Goal: Transaction & Acquisition: Purchase product/service

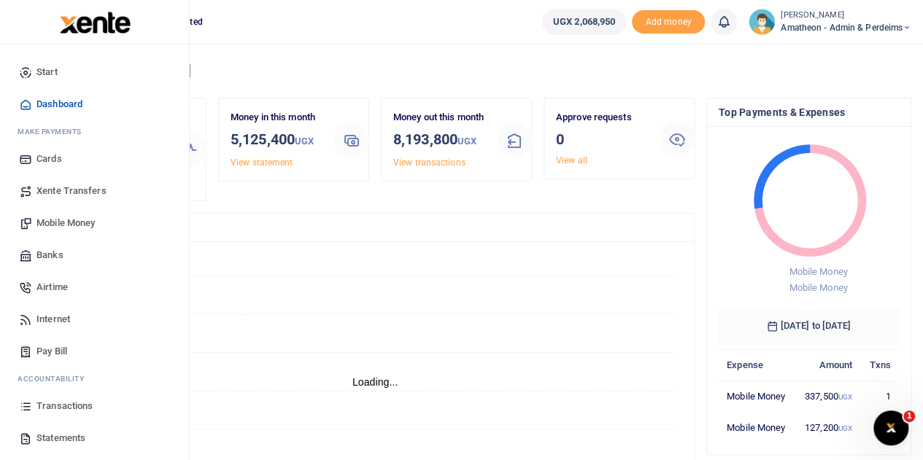
scroll to position [12, 12]
click at [44, 437] on span "Statements" at bounding box center [60, 438] width 49 height 15
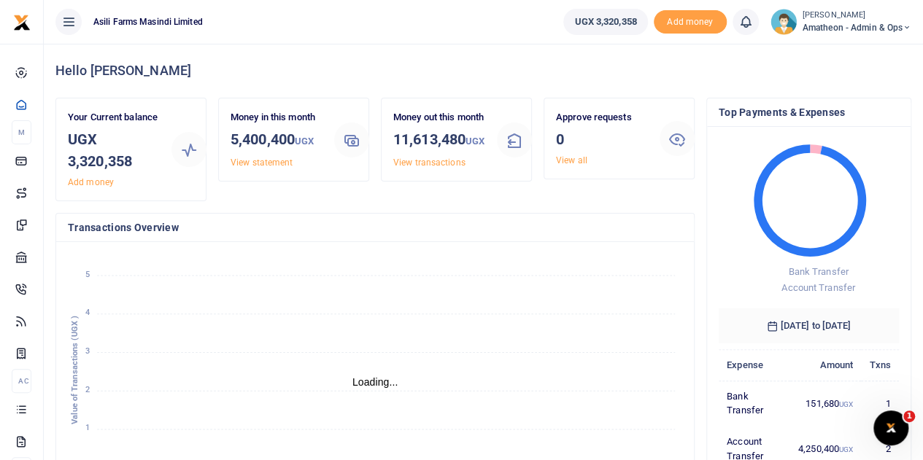
scroll to position [12, 12]
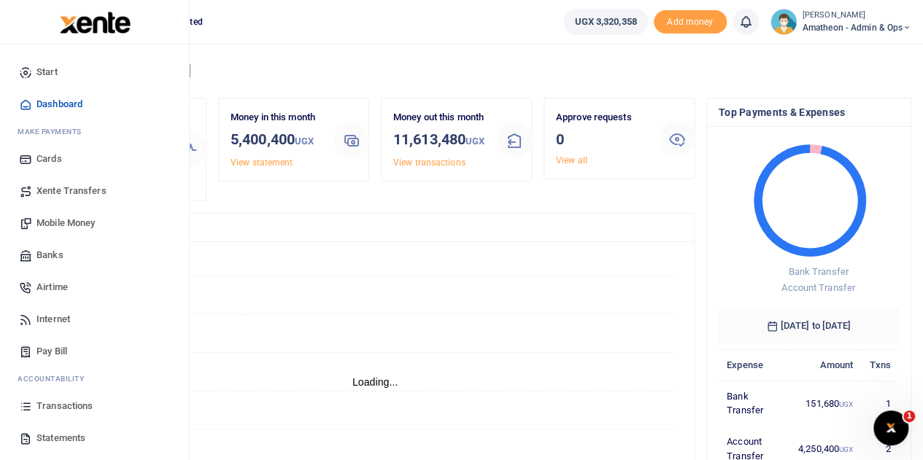
click at [53, 438] on span "Statements" at bounding box center [60, 438] width 49 height 15
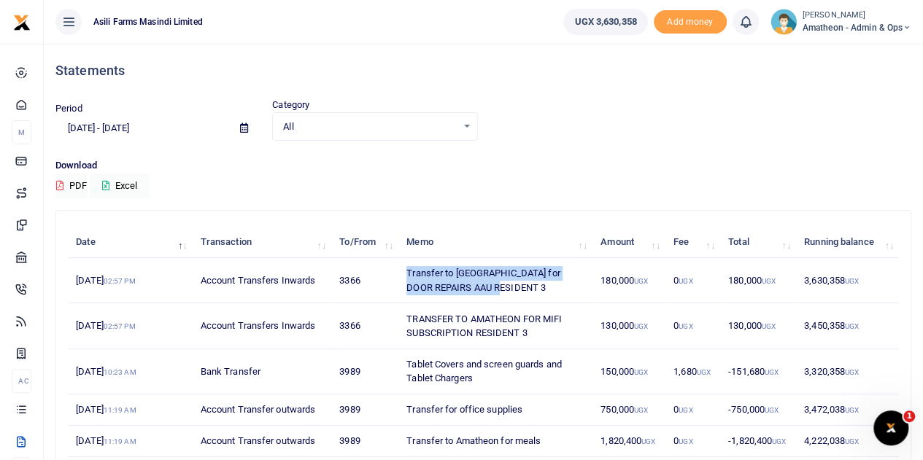
drag, startPoint x: 406, startPoint y: 271, endPoint x: 478, endPoint y: 287, distance: 74.0
click at [478, 287] on td "Transfer to [GEOGRAPHIC_DATA] for DOOR REPAIRS AAU RESIDENT 3" at bounding box center [495, 280] width 194 height 45
copy td "Transfer to [GEOGRAPHIC_DATA] for DOOR REPAIRS AAU RESIDENT 3"
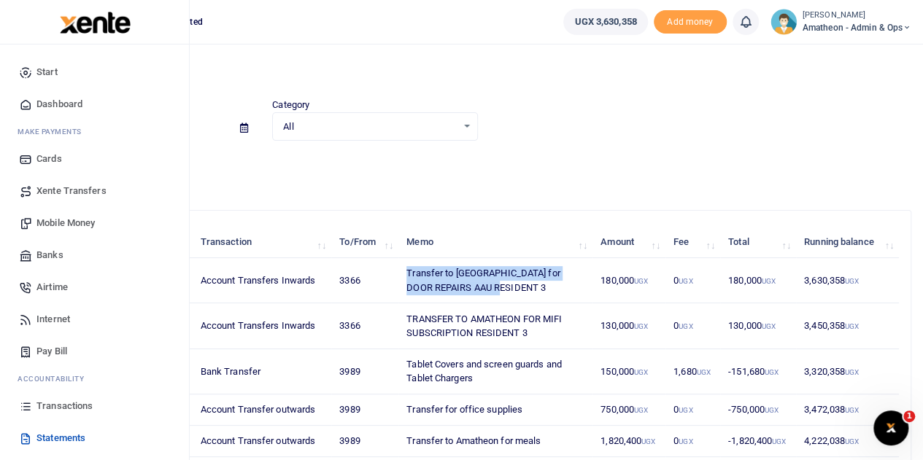
click at [55, 217] on span "Mobile Money" at bounding box center [65, 223] width 58 height 15
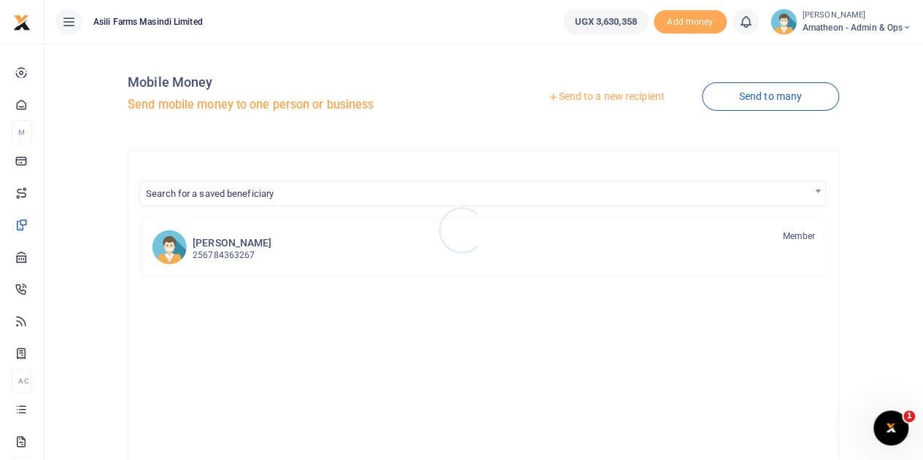
click at [624, 98] on div at bounding box center [461, 230] width 923 height 460
click at [599, 94] on link "Send to a new recipient" at bounding box center [605, 97] width 190 height 26
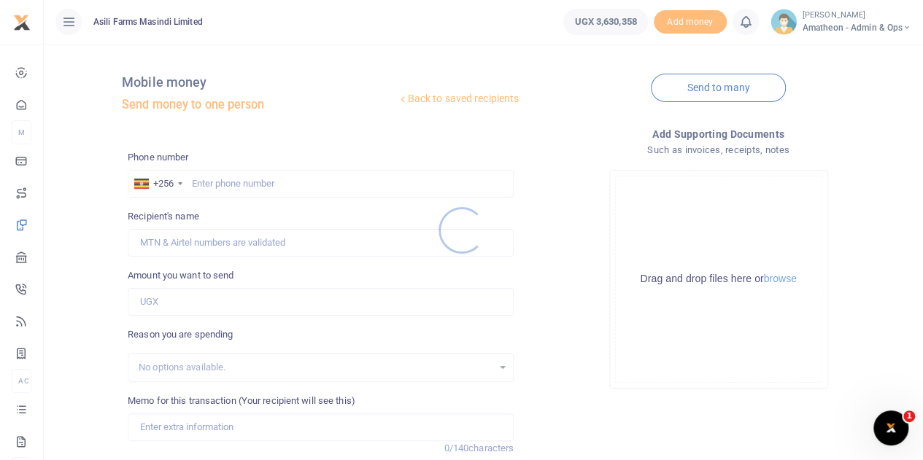
click at [783, 276] on div at bounding box center [461, 230] width 923 height 460
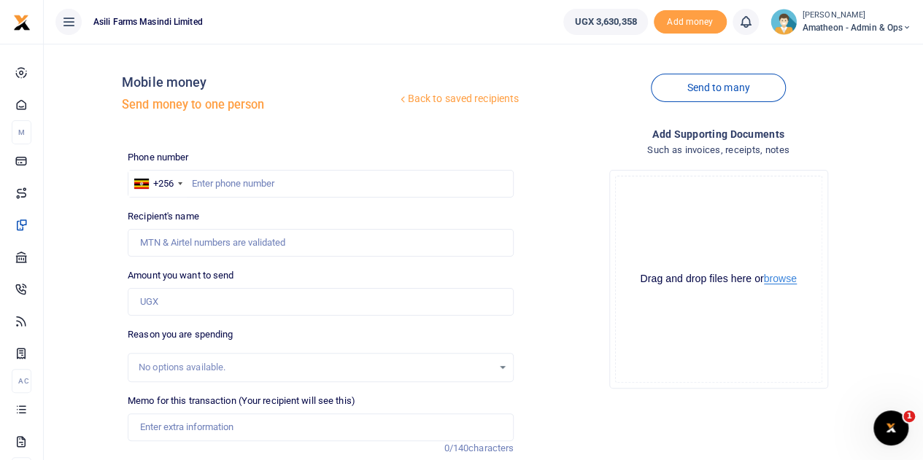
click at [780, 279] on button "browse" at bounding box center [780, 278] width 33 height 11
click at [777, 279] on button "browse" at bounding box center [780, 278] width 33 height 11
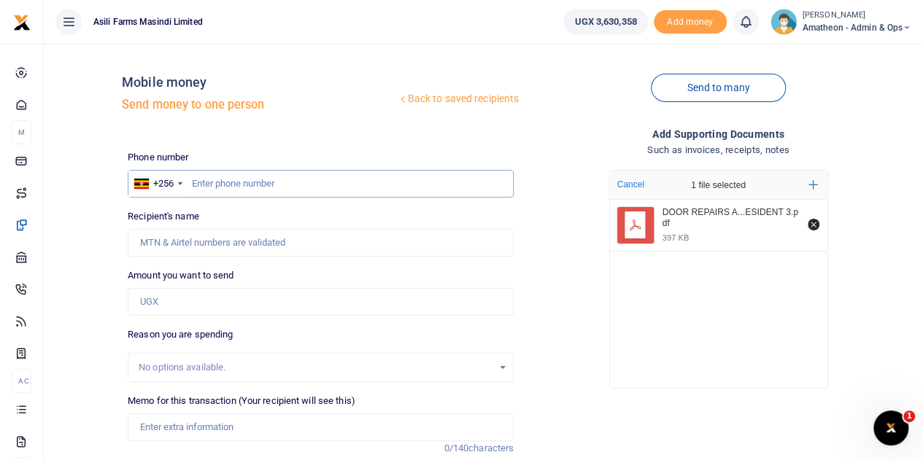
click at [230, 183] on input "text" at bounding box center [321, 184] width 386 height 28
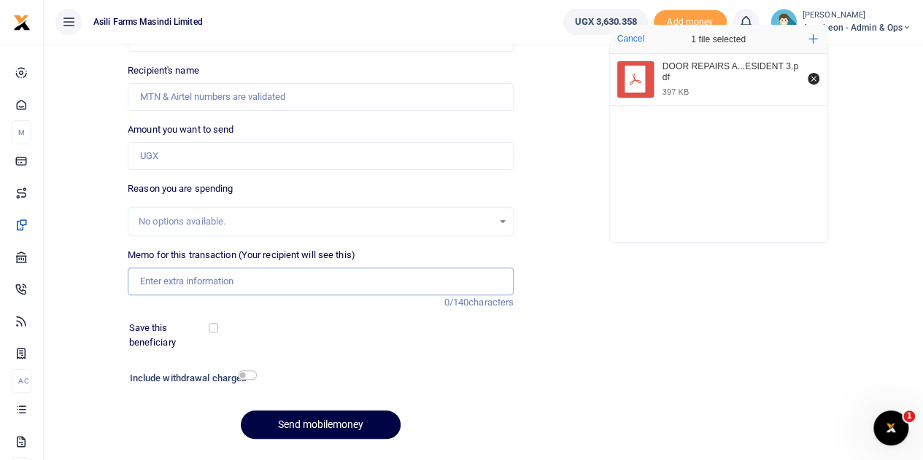
click at [208, 282] on input "Memo for this transaction (Your recipient will see this)" at bounding box center [321, 282] width 386 height 28
paste input "Transfer to Amatheon for DOOR REPAIRS AAU RESIDENT 3"
drag, startPoint x: 311, startPoint y: 281, endPoint x: 249, endPoint y: 279, distance: 62.0
click at [249, 279] on input "Transfer to Amatheon for DOOR REPAIRS AAU RESIDENT 3" at bounding box center [321, 282] width 386 height 28
click at [365, 278] on input "Transfer to Amatheon for door repairs AAU RESIDENT 3" at bounding box center [321, 282] width 386 height 28
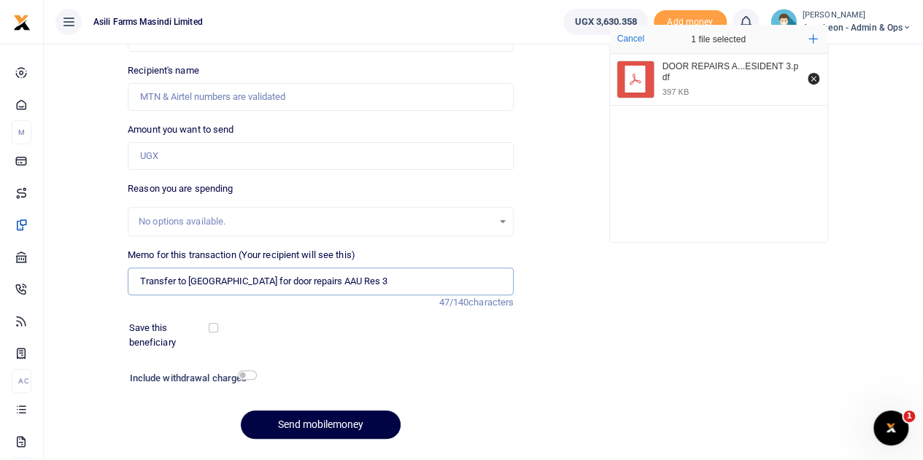
type input "Transfer to Amatheon for door repairs AAU Res 3"
click at [163, 155] on input "Amount you want to send" at bounding box center [321, 156] width 386 height 28
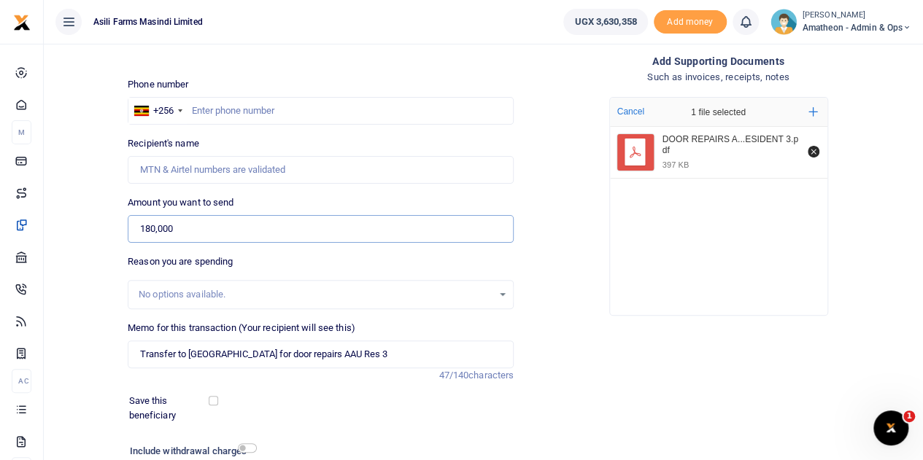
type input "180,000"
click at [207, 109] on input "text" at bounding box center [321, 111] width 386 height 28
type input "791533455"
type input "Thapelo Nakedi Cliff Fenyane"
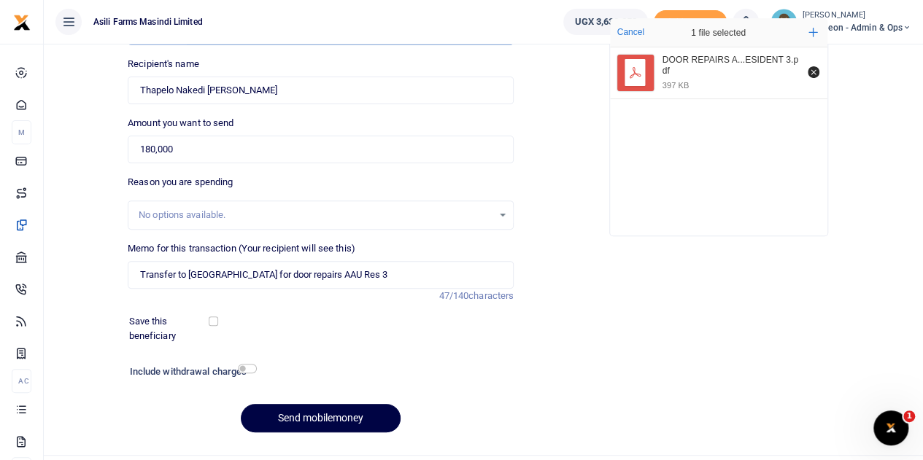
scroll to position [184, 0]
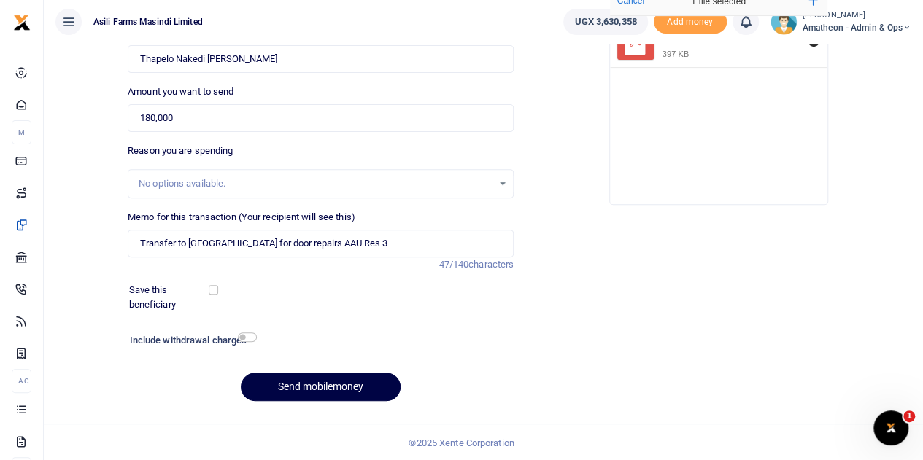
type input "791533455"
click at [189, 244] on input "Transfer to Amatheon for door repairs AAU Res 3" at bounding box center [321, 244] width 386 height 28
click at [203, 240] on input "Amatheon for door repairs AAU Res 3" at bounding box center [321, 244] width 386 height 28
click at [194, 243] on input "Door repairs AAU Res 3" at bounding box center [321, 244] width 386 height 28
type input "Door repairs at AAU Res 3"
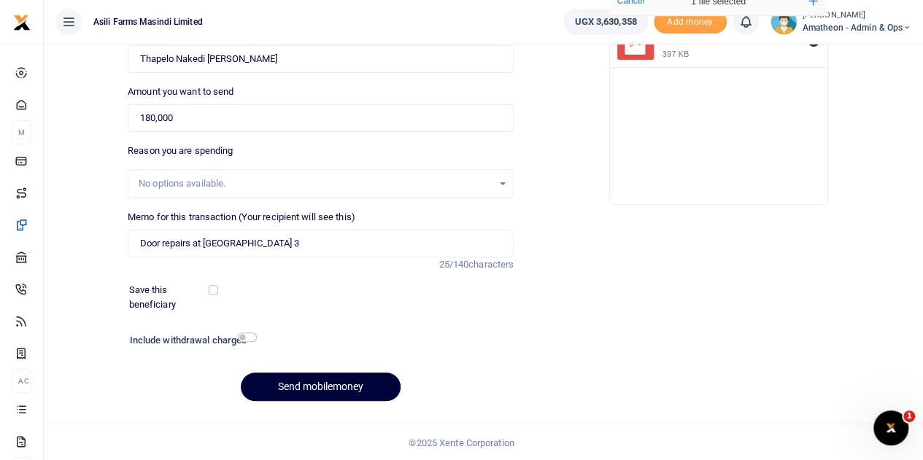
click at [327, 381] on button "Send mobilemoney" at bounding box center [321, 387] width 160 height 28
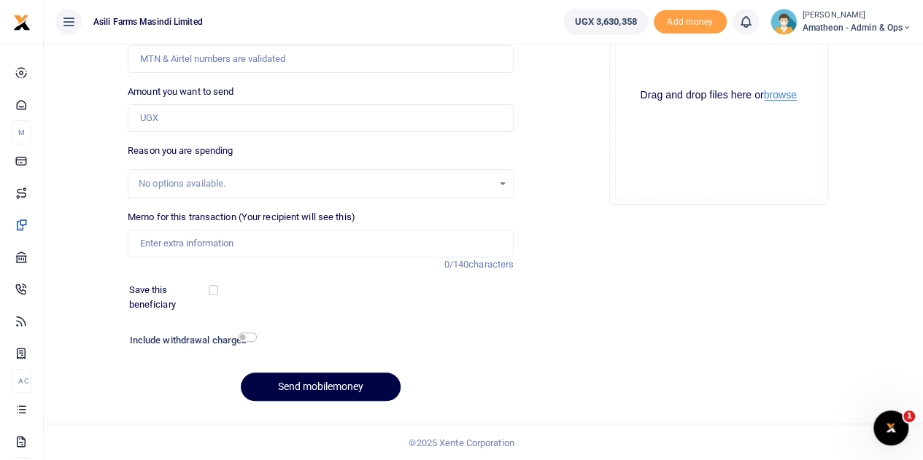
click at [782, 96] on button "browse" at bounding box center [780, 95] width 33 height 11
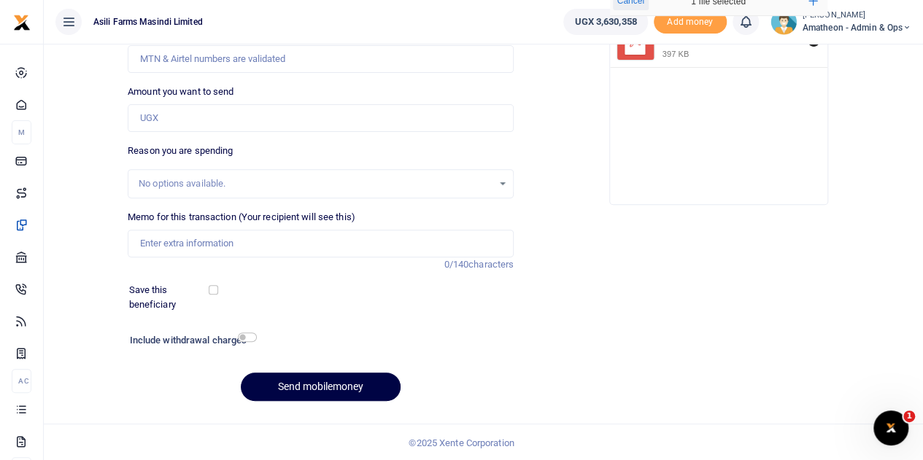
scroll to position [111, 0]
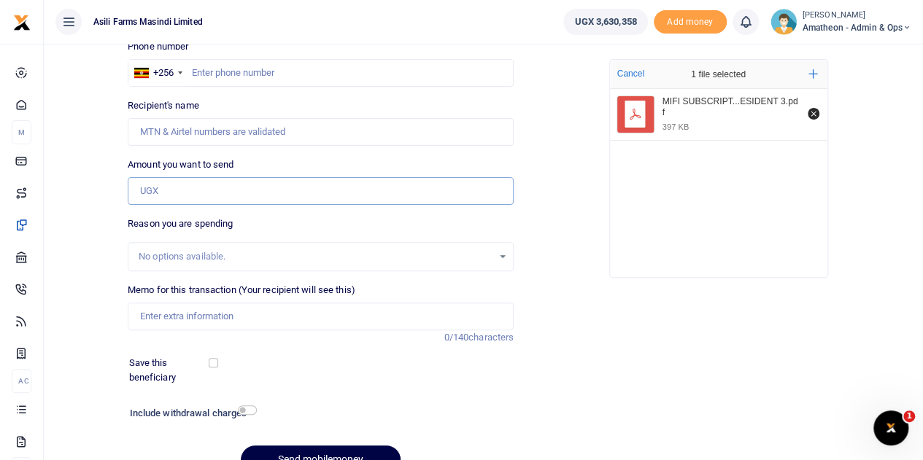
click at [191, 193] on input "Amount you want to send" at bounding box center [321, 191] width 386 height 28
type input "130,000"
click at [230, 72] on input "text" at bounding box center [321, 73] width 386 height 28
type input "701886843"
type input "Stephen Watmon"
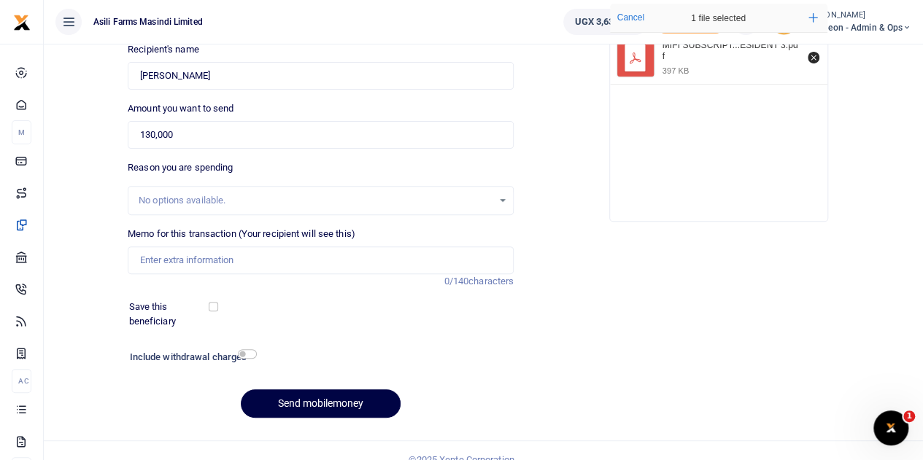
scroll to position [184, 0]
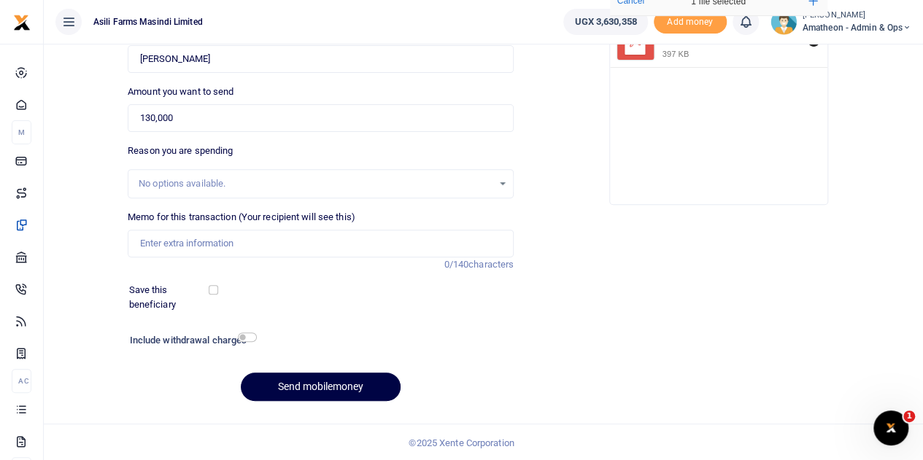
type input "701886843"
click at [206, 240] on input "Memo for this transaction (Your recipient will see this)" at bounding box center [321, 244] width 386 height 28
click at [273, 244] on input "Airtel internet for one month at Res3" at bounding box center [321, 244] width 386 height 28
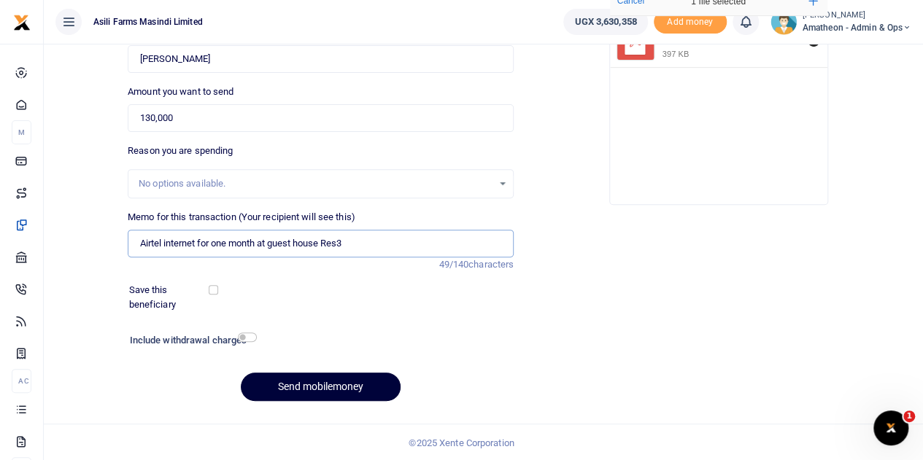
type input "Airtel internet for one month at guest house Res3"
click at [325, 380] on button "Send mobilemoney" at bounding box center [321, 387] width 160 height 28
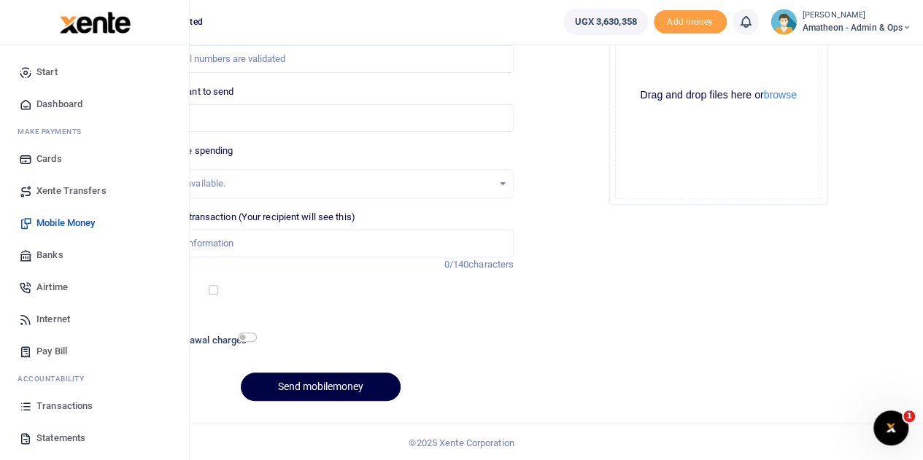
click at [48, 405] on span "Transactions" at bounding box center [64, 406] width 56 height 15
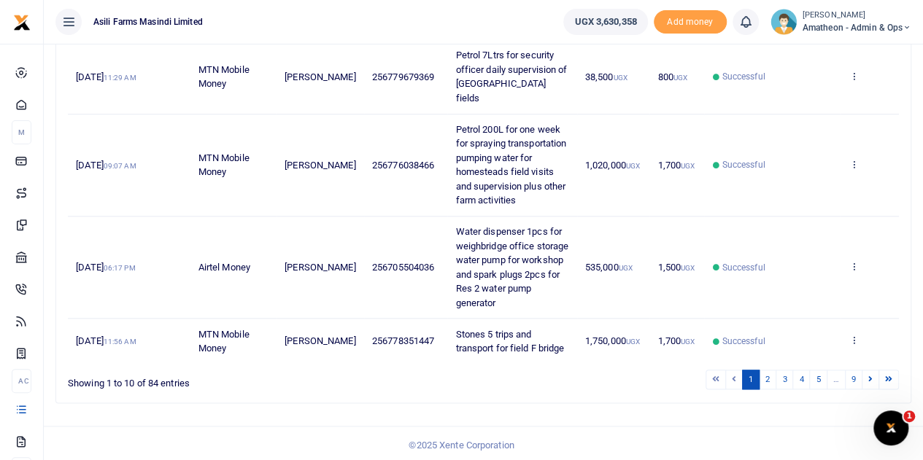
scroll to position [718, 0]
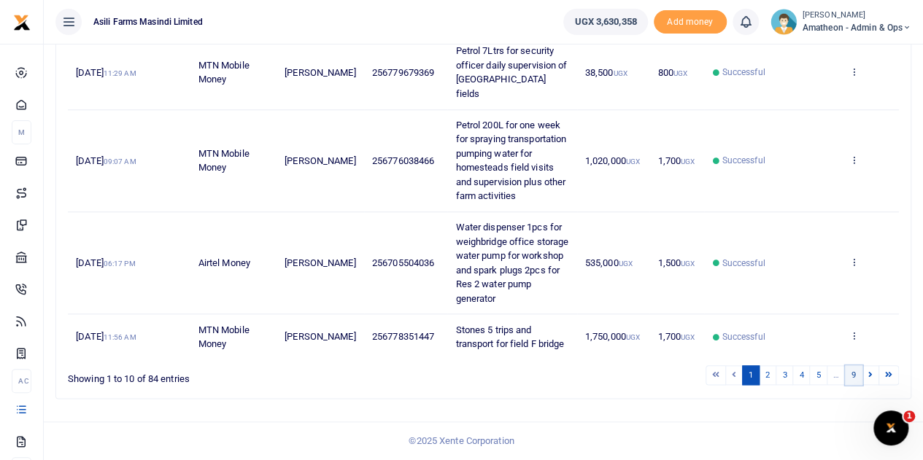
click at [855, 373] on link "9" at bounding box center [854, 375] width 18 height 20
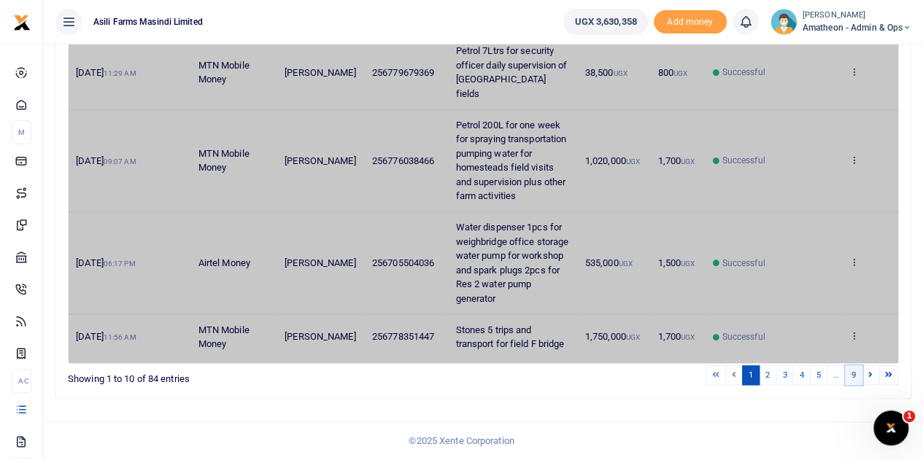
click at [855, 373] on link "9" at bounding box center [854, 375] width 18 height 20
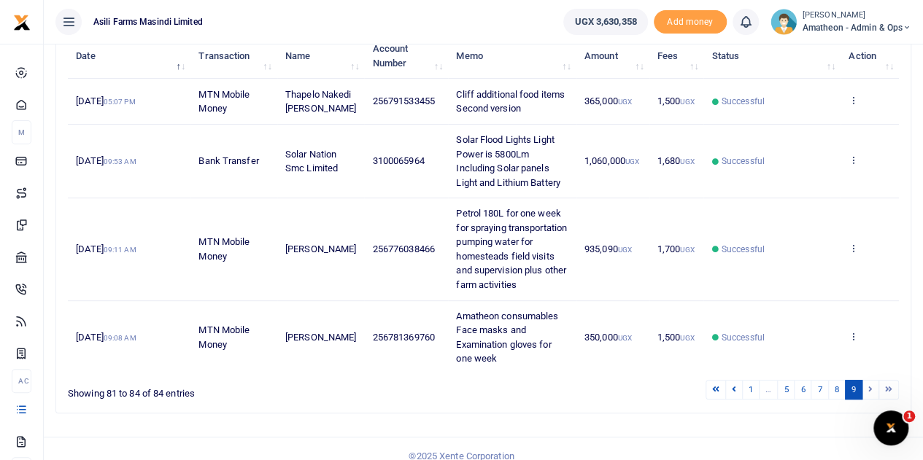
scroll to position [233, 0]
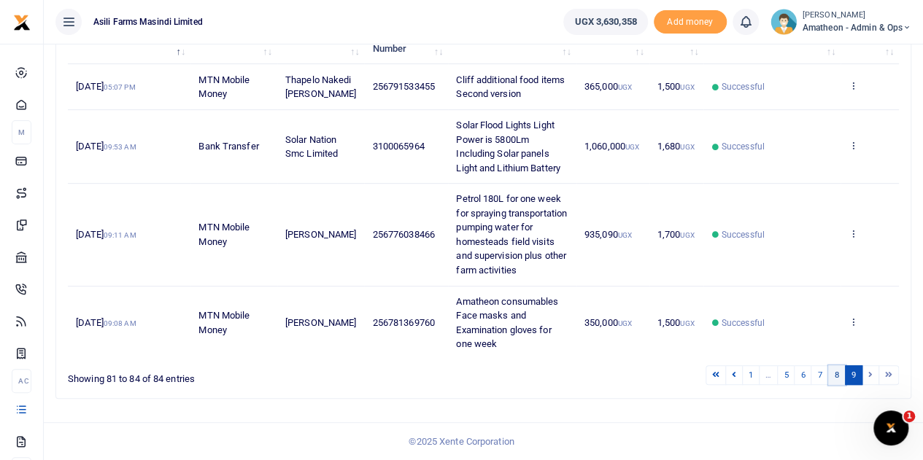
click at [839, 376] on link "8" at bounding box center [837, 375] width 18 height 20
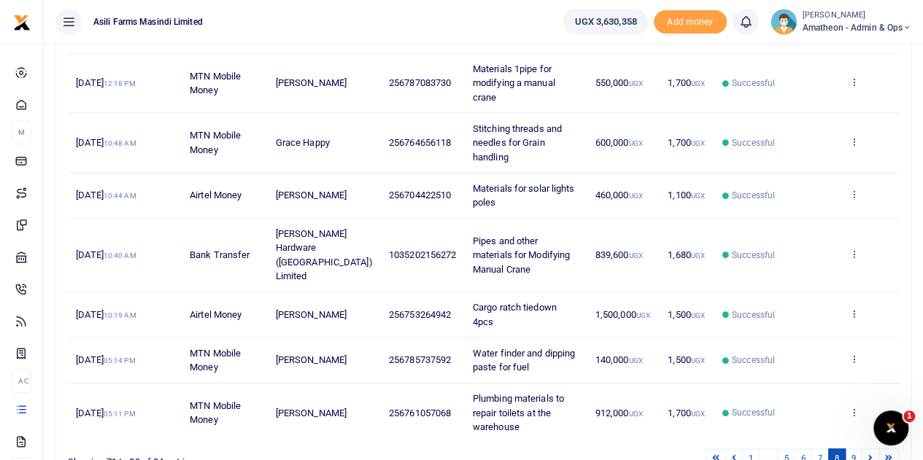
scroll to position [405, 0]
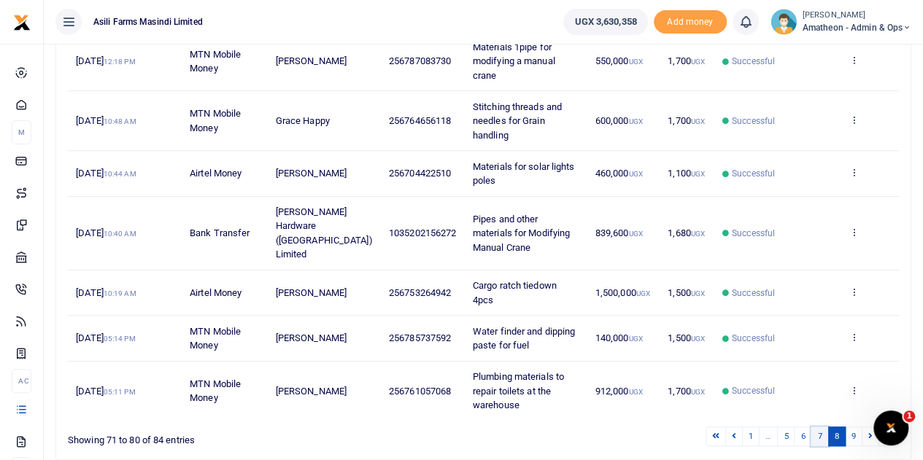
click at [822, 427] on link "7" at bounding box center [819, 437] width 18 height 20
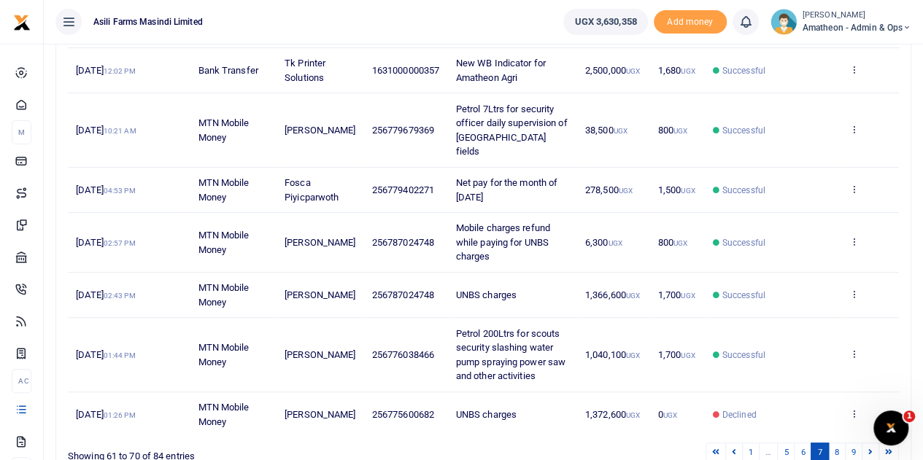
scroll to position [448, 0]
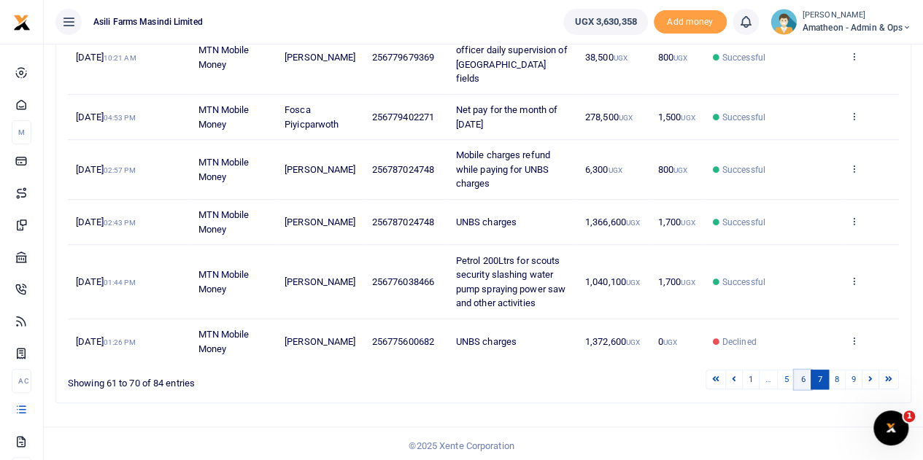
click at [808, 374] on link "6" at bounding box center [802, 380] width 18 height 20
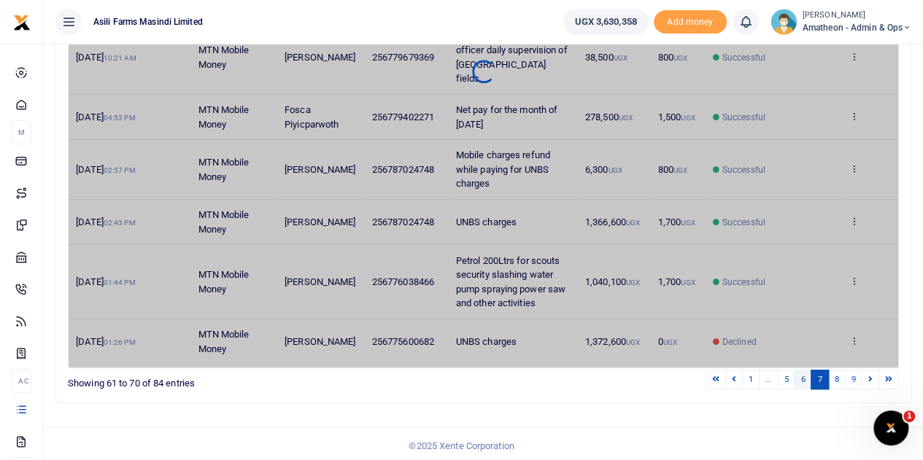
scroll to position [433, 0]
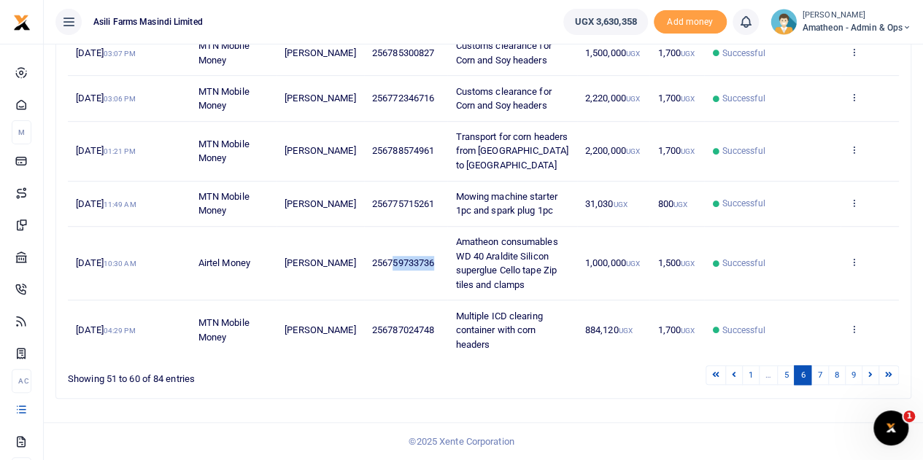
drag, startPoint x: 387, startPoint y: 262, endPoint x: 435, endPoint y: 268, distance: 47.8
click at [435, 268] on td "256759733736" at bounding box center [406, 264] width 84 height 74
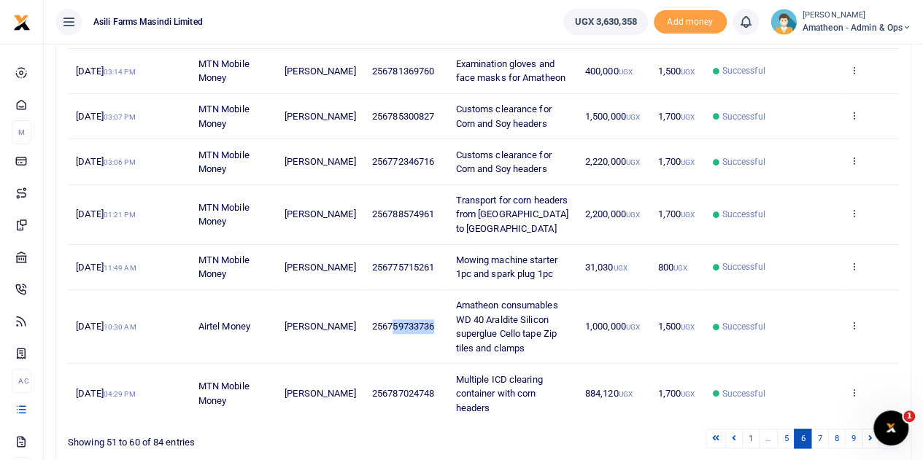
scroll to position [287, 0]
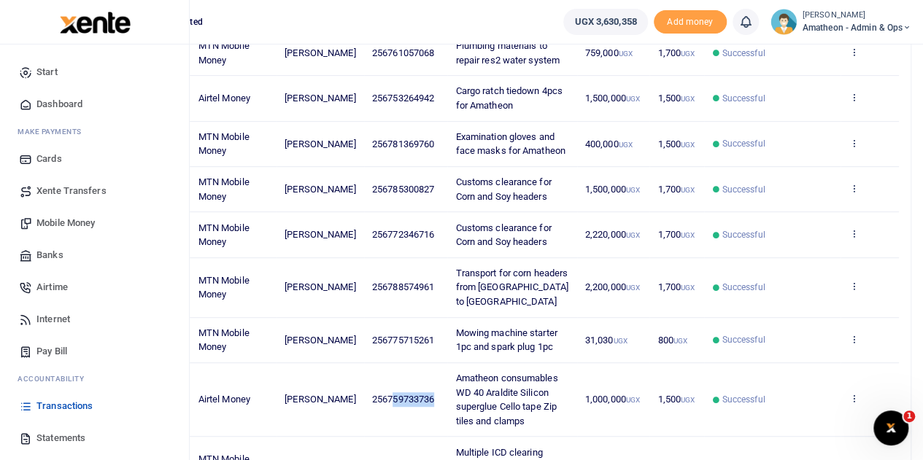
click at [60, 219] on span "Mobile Money" at bounding box center [65, 223] width 58 height 15
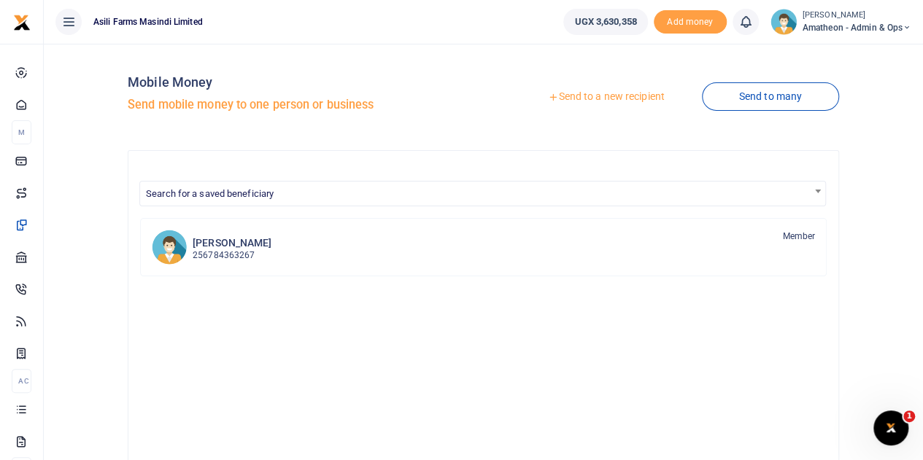
click at [618, 100] on link "Send to a new recipient" at bounding box center [605, 97] width 190 height 26
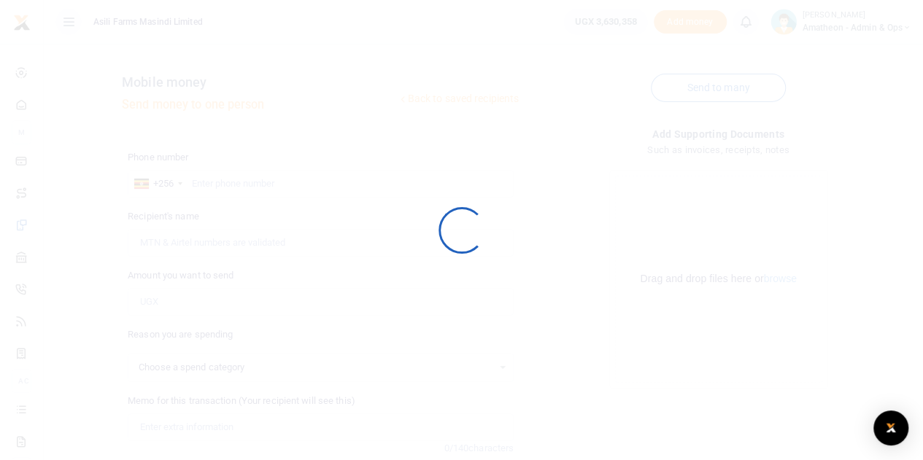
select select
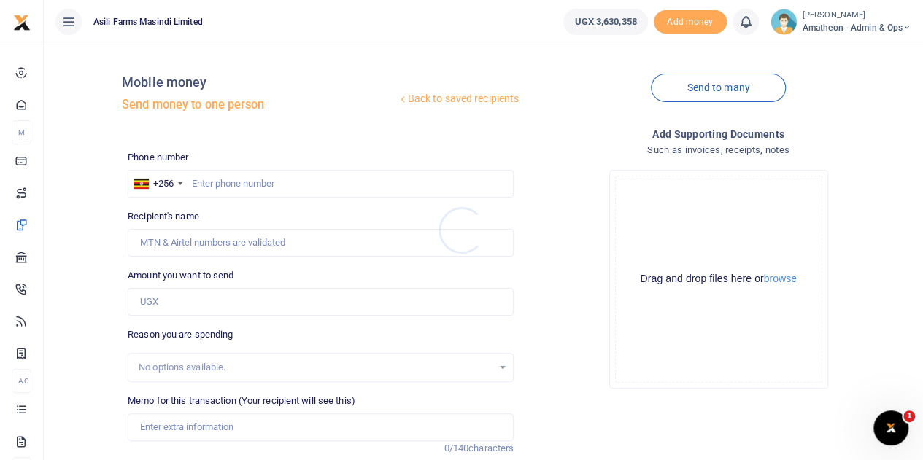
click at [775, 279] on div at bounding box center [461, 230] width 923 height 460
click at [776, 282] on button "browse" at bounding box center [780, 278] width 33 height 11
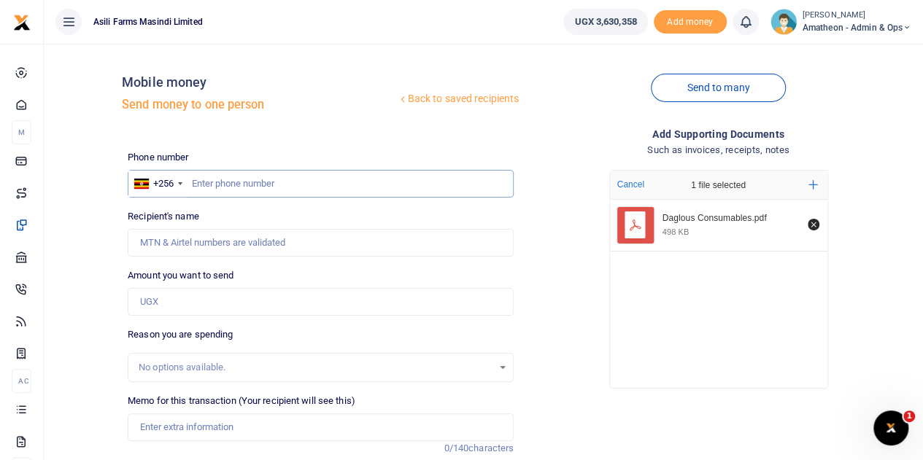
click at [273, 182] on input "text" at bounding box center [321, 184] width 386 height 28
type input "759733736"
click at [181, 305] on input "Amount you want to send" at bounding box center [321, 302] width 386 height 28
type input "[PERSON_NAME]"
type input "746,000"
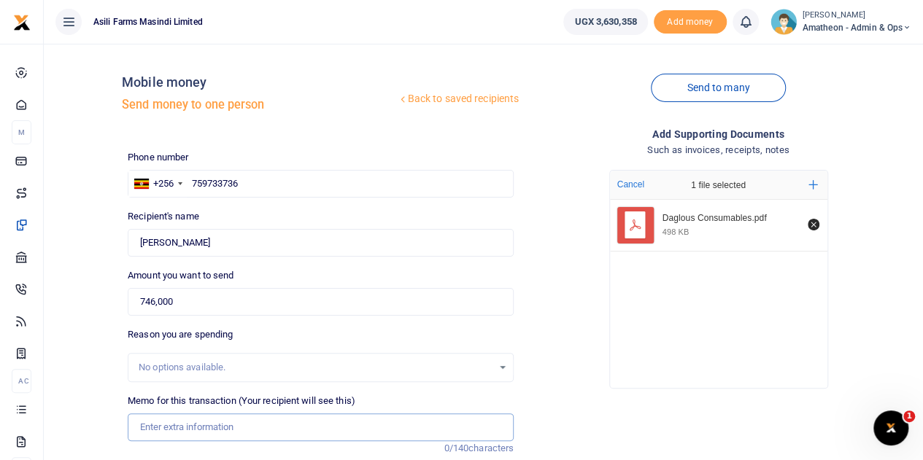
click at [179, 424] on input "Memo for this transaction (Your recipient will see this)" at bounding box center [321, 428] width 386 height 28
click at [139, 428] on input "Consumables for workshop Work mesh Cutting disc Welding rods Tread tape & grani…" at bounding box center [321, 428] width 386 height 28
click at [484, 427] on input "Consumables for workshop Work mesh Cutting disc Welding rods Tread tape & grani…" at bounding box center [321, 428] width 386 height 28
type input "C"
type input "W"
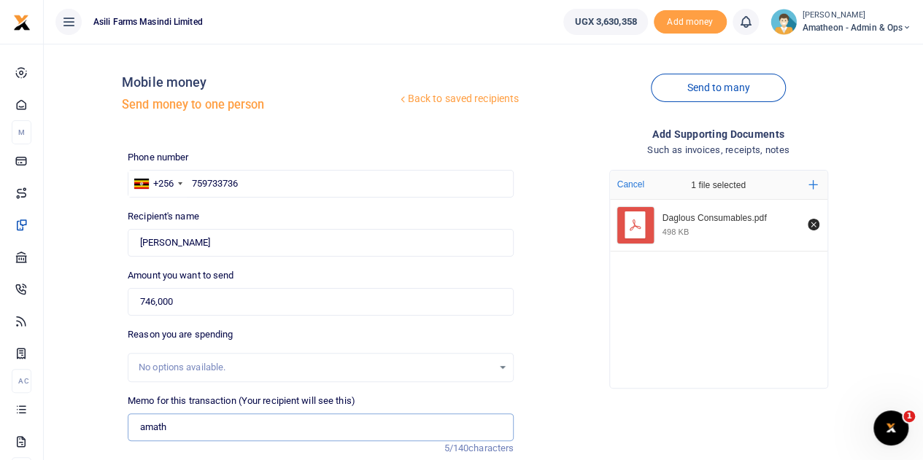
type input "Amatheon consumables WD 40 Araldite Silicon superglue Cello tape Zip tiles and …"
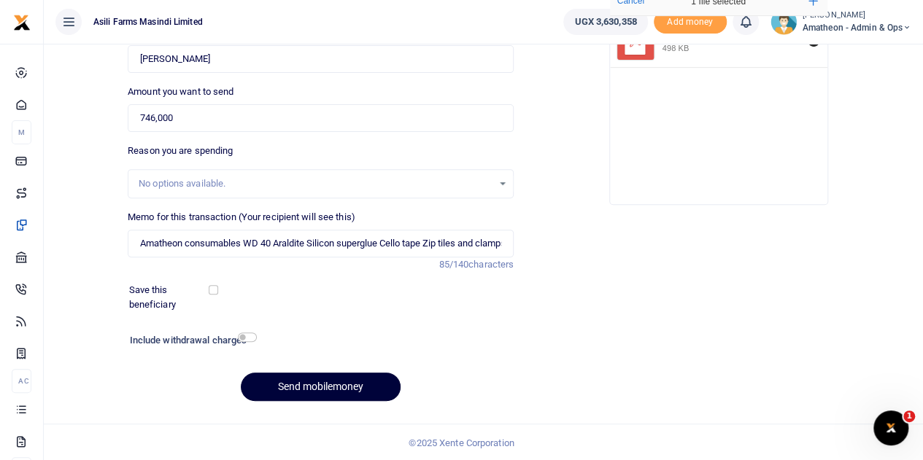
click at [319, 381] on button "Send mobilemoney" at bounding box center [321, 387] width 160 height 28
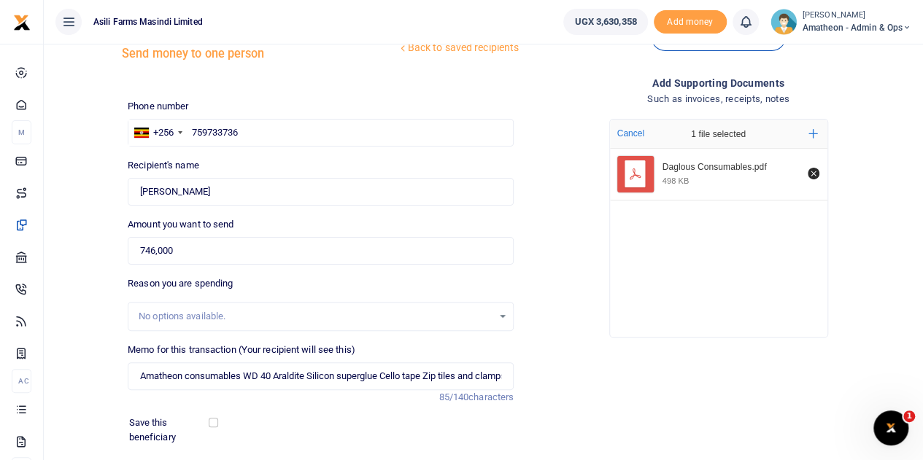
scroll to position [0, 0]
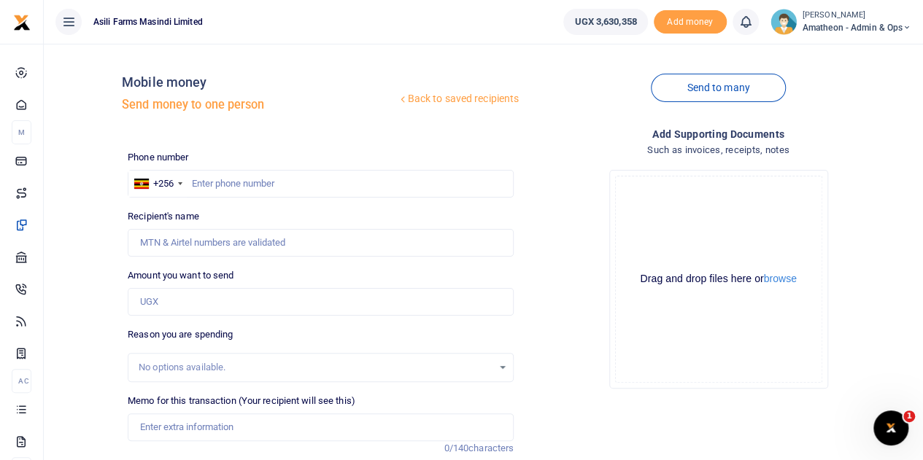
click at [783, 279] on div at bounding box center [461, 230] width 923 height 460
click at [782, 279] on button "browse" at bounding box center [780, 278] width 33 height 11
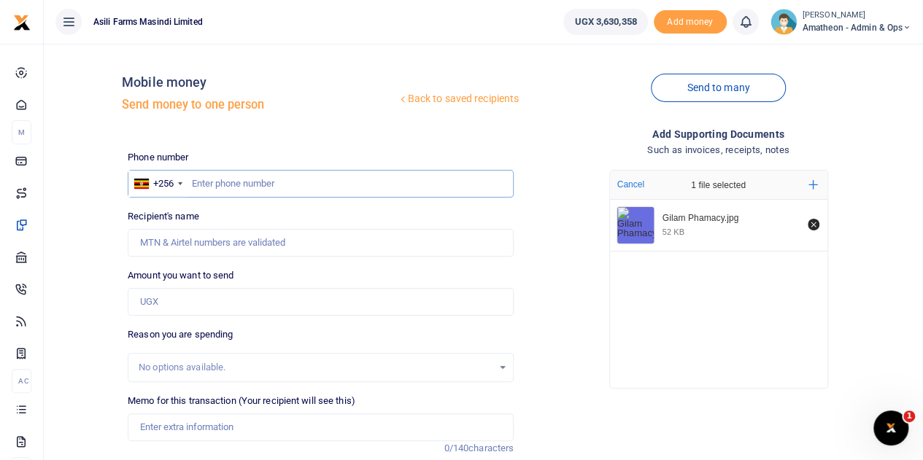
click at [222, 185] on input "text" at bounding box center [321, 184] width 386 height 28
type input "781369760"
type input "[PERSON_NAME]"
type input "781369760"
click at [378, 252] on input "Found" at bounding box center [321, 243] width 386 height 28
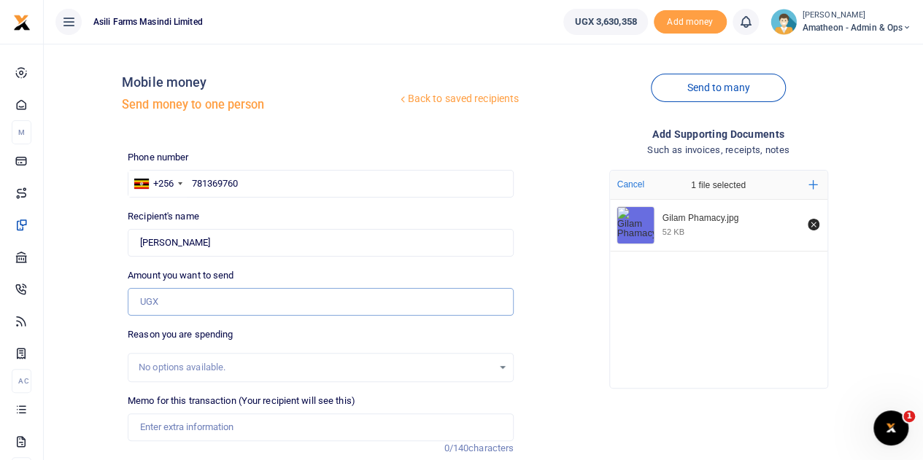
click at [182, 300] on input "Amount you want to send" at bounding box center [321, 302] width 386 height 28
click at [197, 300] on input "Amount you want to send" at bounding box center [321, 302] width 386 height 28
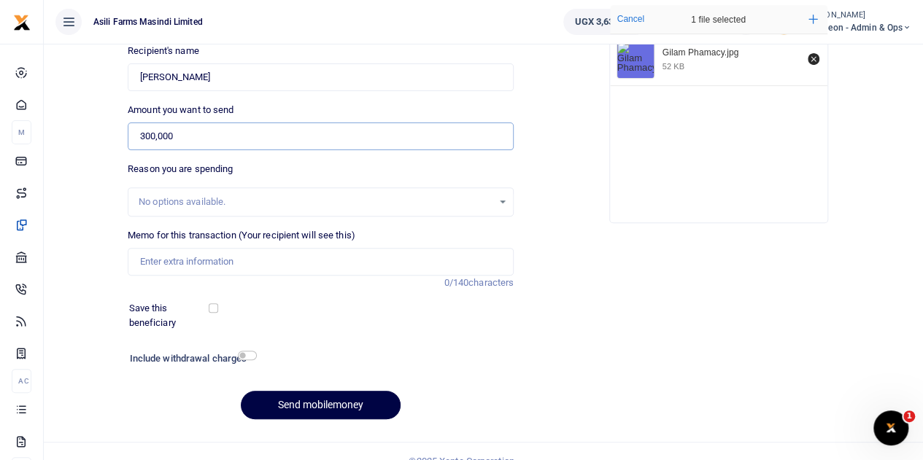
scroll to position [184, 0]
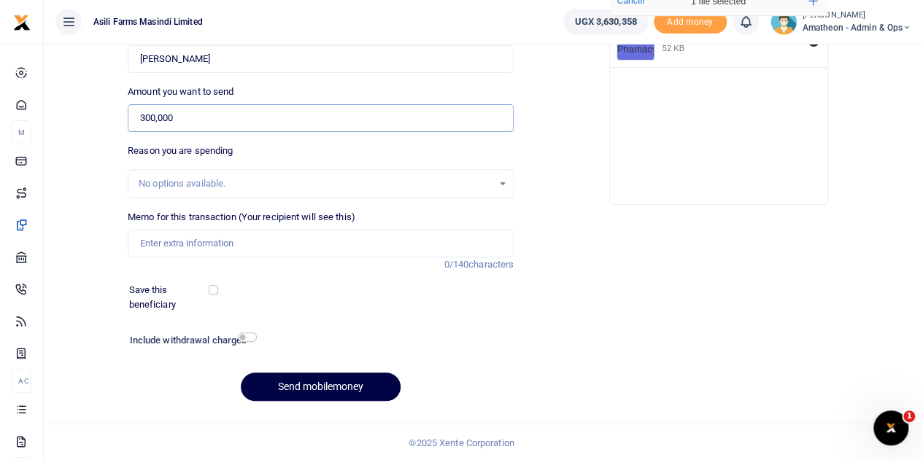
type input "300,000"
click at [160, 244] on input "Memo for this transaction (Your recipient will see this)" at bounding box center [321, 244] width 386 height 28
type input "c"
type input "w"
type input "consumables face masks and gloves"
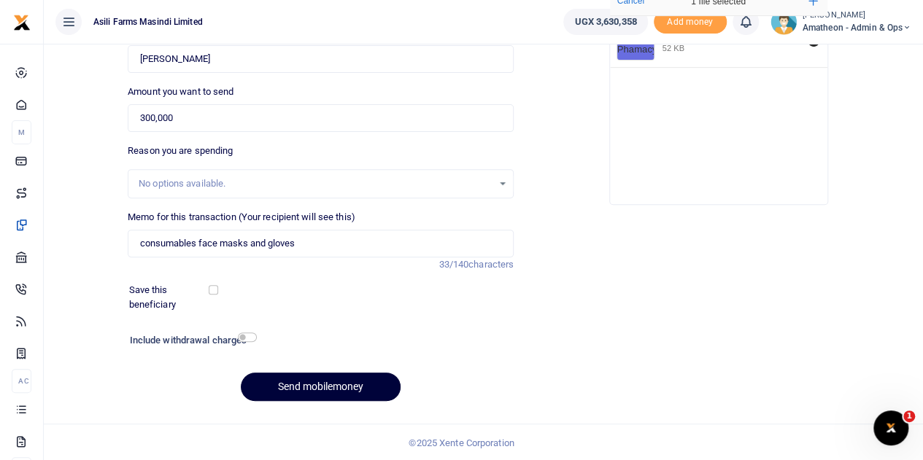
click at [322, 381] on button "Send mobilemoney" at bounding box center [321, 387] width 160 height 28
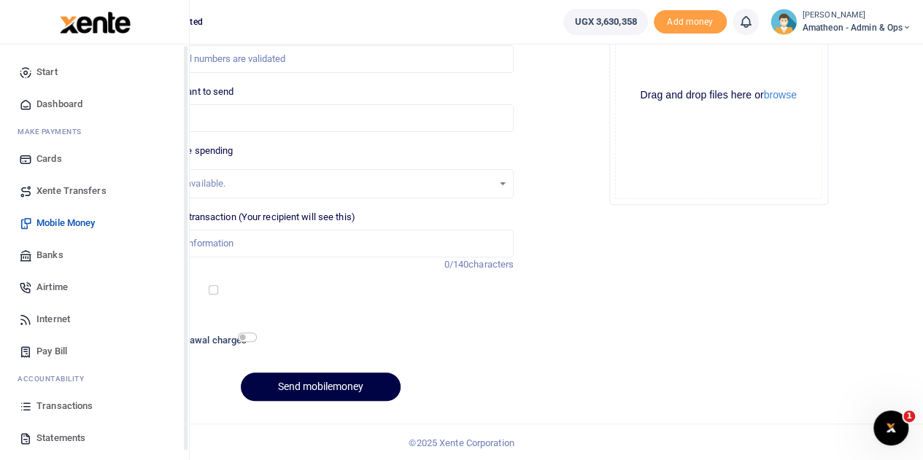
click at [63, 405] on span "Transactions" at bounding box center [64, 406] width 56 height 15
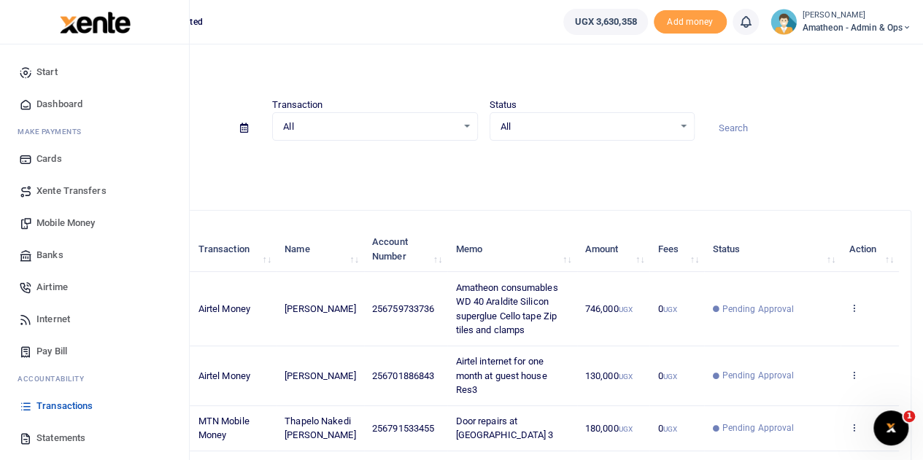
click at [31, 437] on icon at bounding box center [25, 438] width 13 height 13
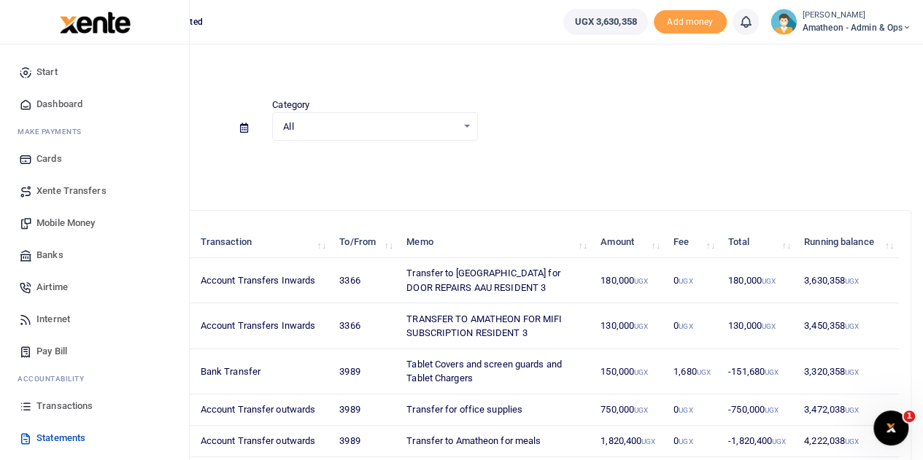
click at [56, 222] on span "Mobile Money" at bounding box center [65, 223] width 58 height 15
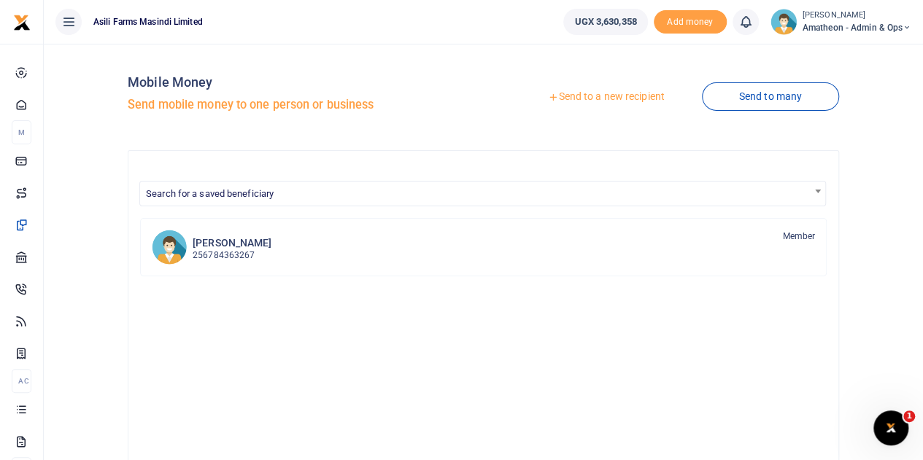
click at [622, 98] on link "Send to a new recipient" at bounding box center [605, 97] width 190 height 26
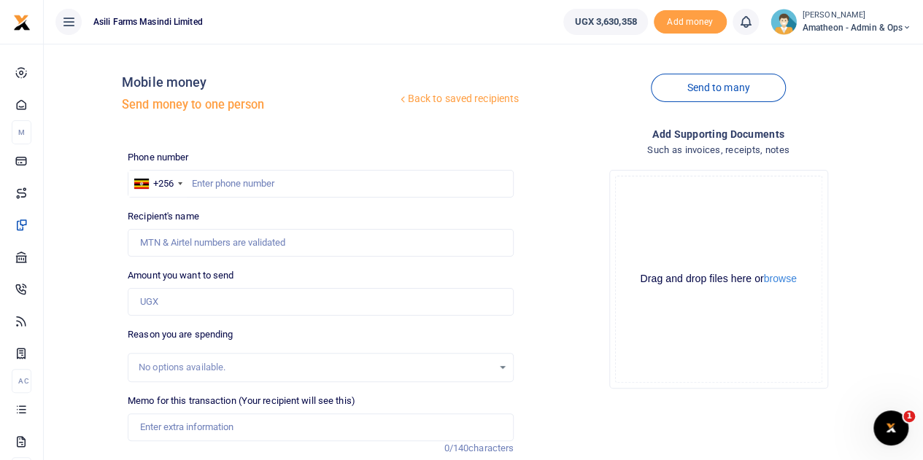
click at [241, 183] on div at bounding box center [461, 230] width 923 height 460
click at [194, 310] on input "Amount you want to send" at bounding box center [321, 302] width 386 height 28
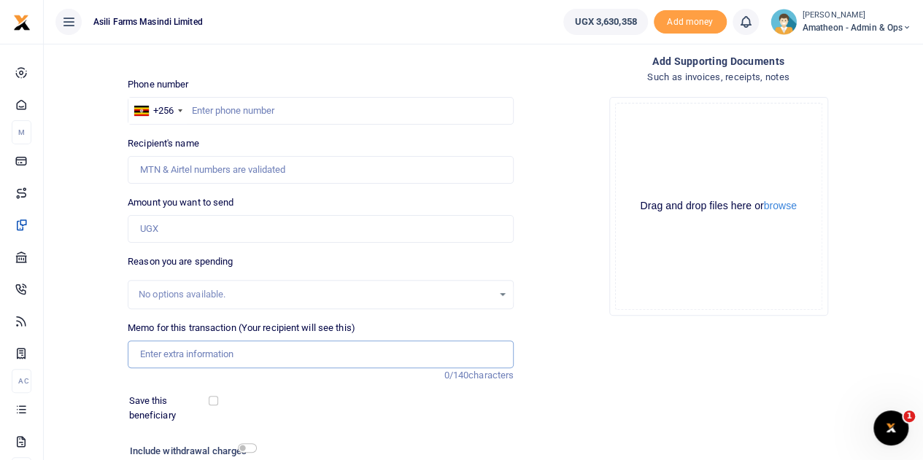
click at [185, 356] on input "Memo for this transaction (Your recipient will see this)" at bounding box center [321, 355] width 386 height 28
paste input "Security facilitation for one month"
click at [251, 354] on input "Security facilitation for one month" at bounding box center [321, 355] width 386 height 28
click at [320, 349] on input "Security facilitation for August month" at bounding box center [321, 355] width 386 height 28
type input "Security facilitation for August month 2025"
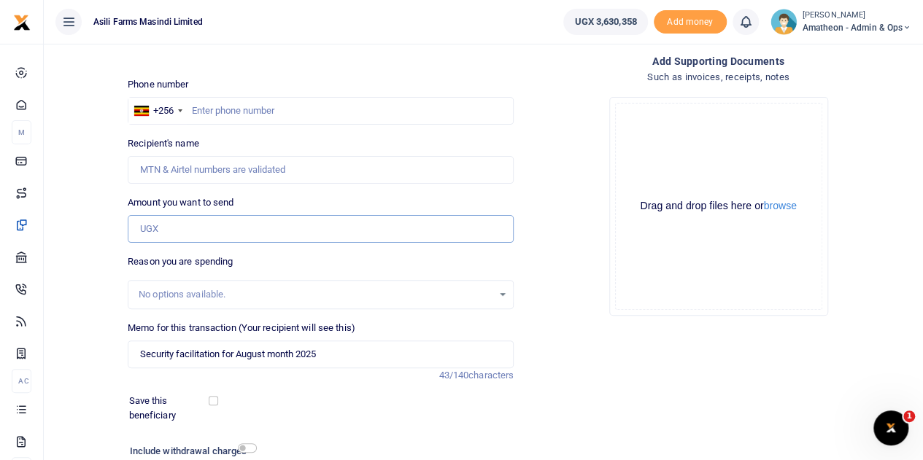
click at [180, 225] on input "Amount you want to send" at bounding box center [321, 229] width 386 height 28
type input "400,000"
click at [228, 106] on input "text" at bounding box center [321, 111] width 386 height 28
type input "766101562"
type input "Hassan Mukasa"
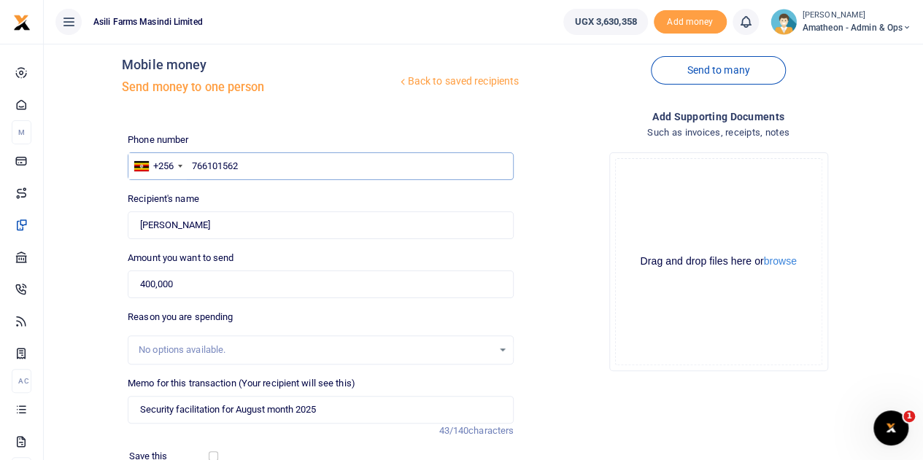
scroll to position [0, 0]
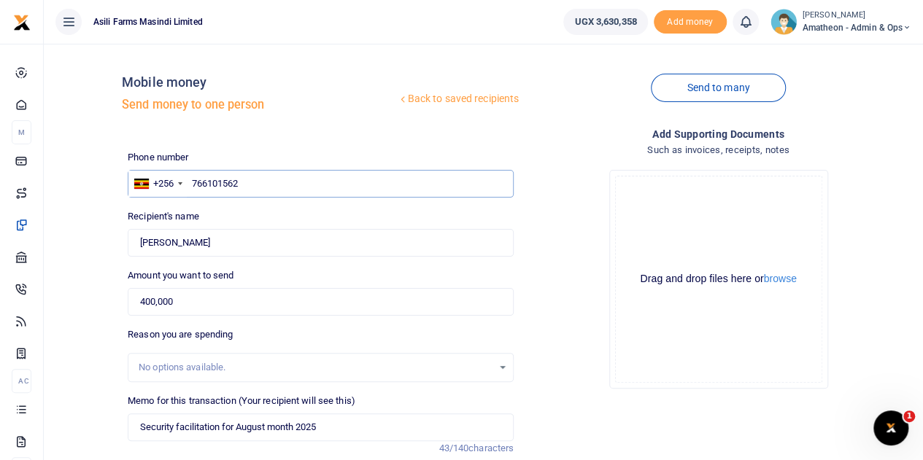
type input "766101562"
click at [298, 211] on div "Recipient's name Found Name is required." at bounding box center [321, 232] width 386 height 47
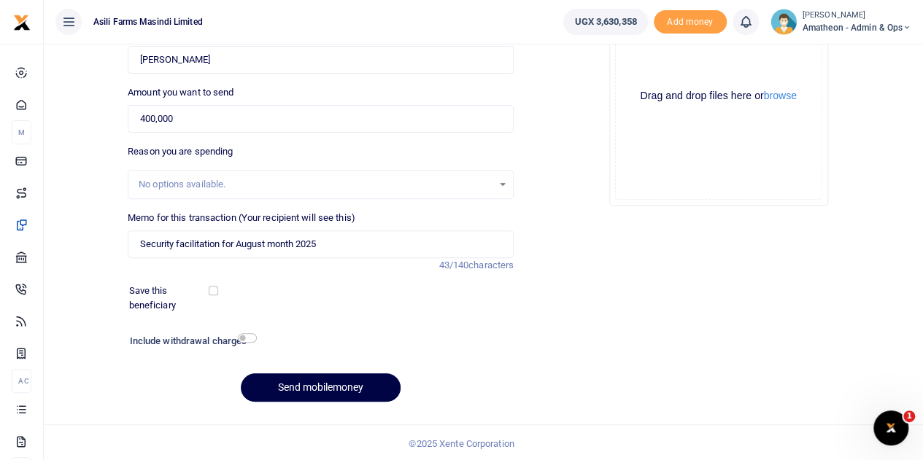
scroll to position [184, 0]
click at [321, 384] on button "Send mobilemoney" at bounding box center [321, 387] width 160 height 28
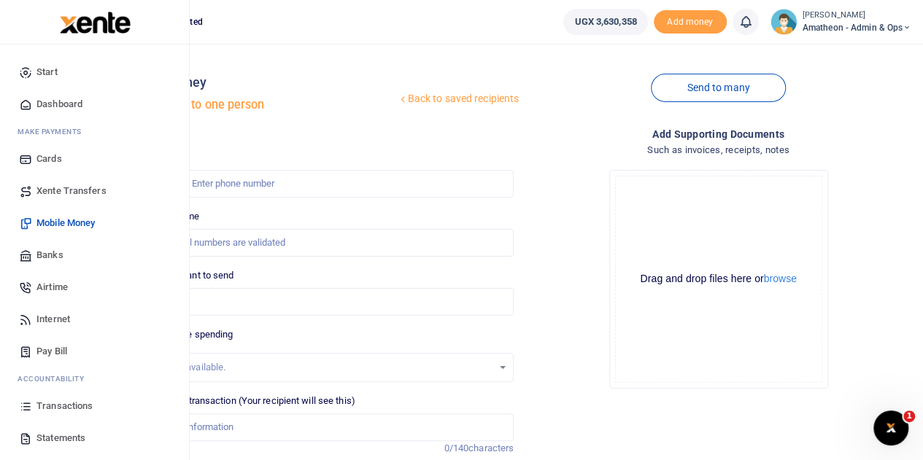
click at [53, 406] on span "Transactions" at bounding box center [64, 406] width 56 height 15
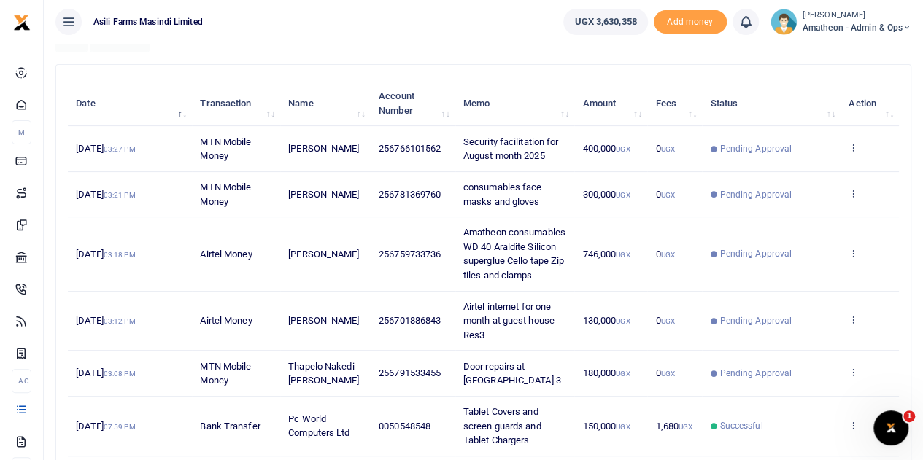
scroll to position [219, 0]
